Goal: Task Accomplishment & Management: Manage account settings

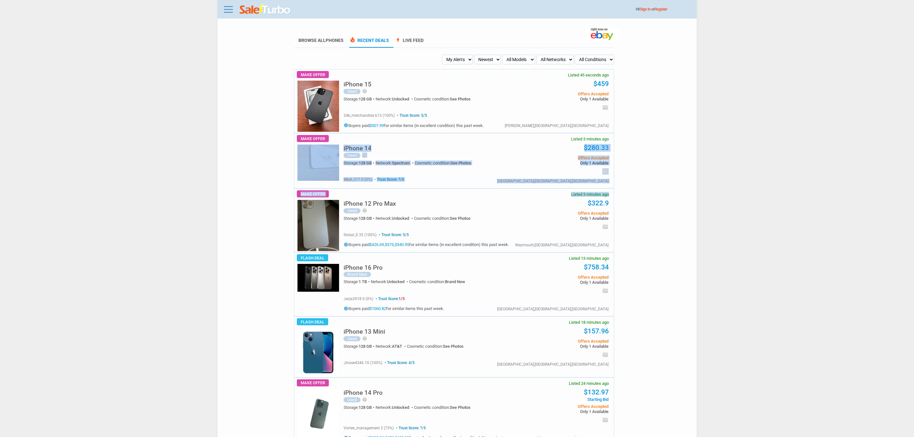
drag, startPoint x: 158, startPoint y: 190, endPoint x: 154, endPoint y: 197, distance: 8.3
click at [154, 197] on body "Menu Toggle Dark Mode Create Free Account / Login Browse All Phones Recent Deal…" at bounding box center [457, 218] width 914 height 437
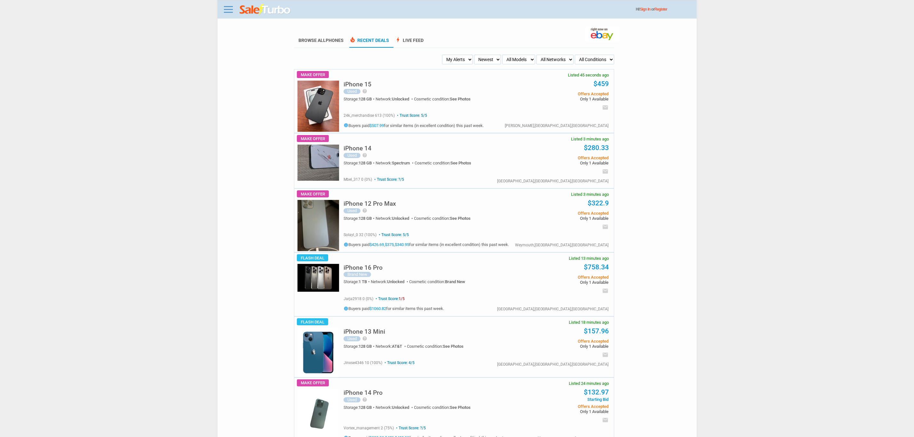
drag, startPoint x: 724, startPoint y: 312, endPoint x: 722, endPoint y: 309, distance: 3.5
click at [722, 309] on body "Menu Toggle Dark Mode Create Free Account / Login Browse All Phones Recent Deal…" at bounding box center [457, 218] width 914 height 437
click at [446, 58] on select "My Alerts All Deals BIN Only w/ Offers Only" at bounding box center [457, 60] width 31 height 10
select select "flash_bin"
click at [444, 55] on select "My Alerts All Deals BIN Only w/ Offers Only" at bounding box center [457, 60] width 31 height 10
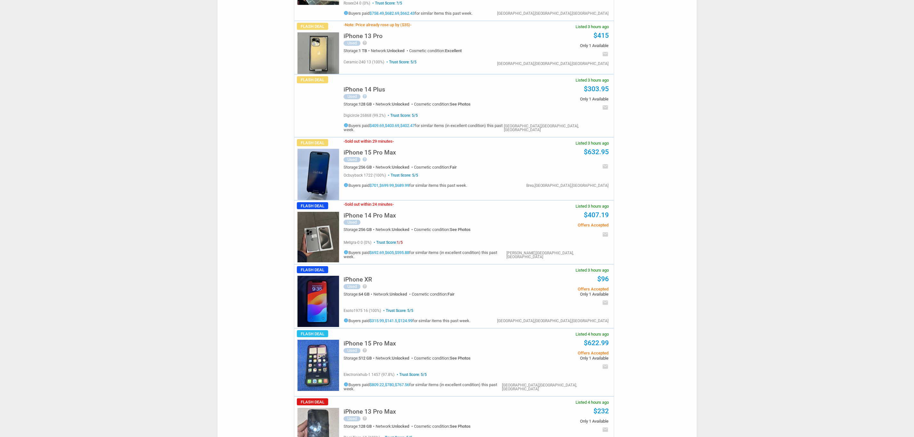
scroll to position [1869, 0]
